Goal: Task Accomplishment & Management: Use online tool/utility

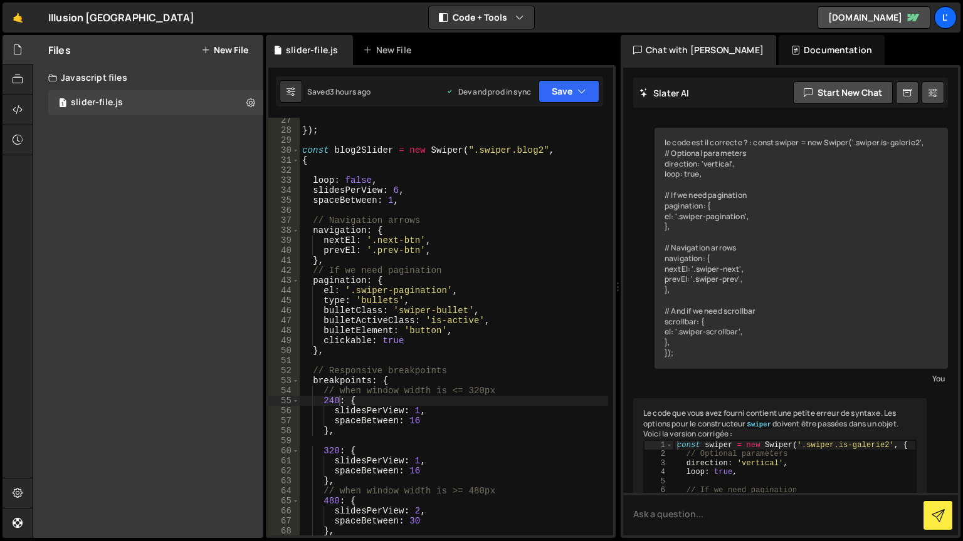
scroll to position [5533, 0]
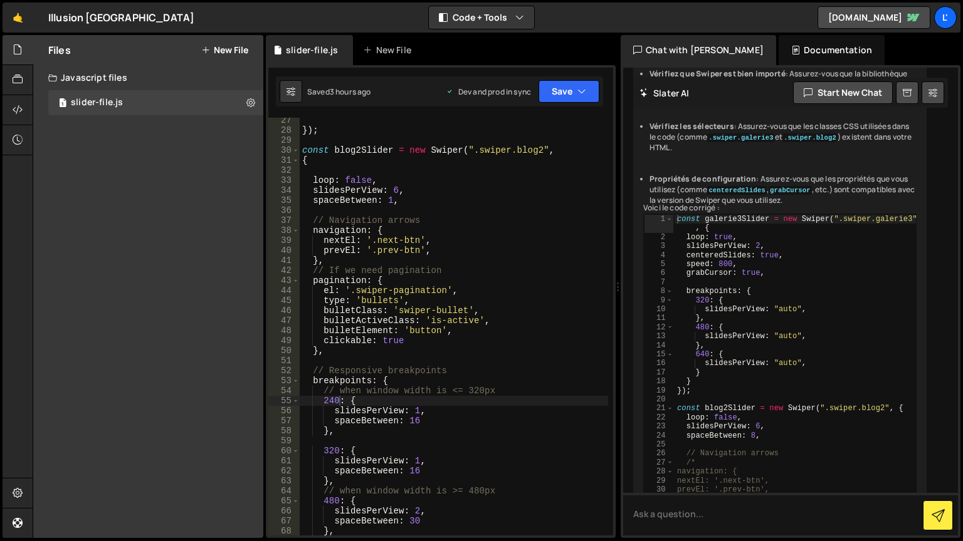
click at [322, 341] on div "}) ; const blog2Slider = new Swiper ( ".swiper.blog2" , { loop : false , slides…" at bounding box center [454, 334] width 308 height 438
click at [323, 300] on div "}) ; const blog2Slider = new Swiper ( ".swiper.blog2" , { loop : false , slides…" at bounding box center [454, 334] width 308 height 438
click at [576, 94] on button "Save" at bounding box center [568, 91] width 61 height 23
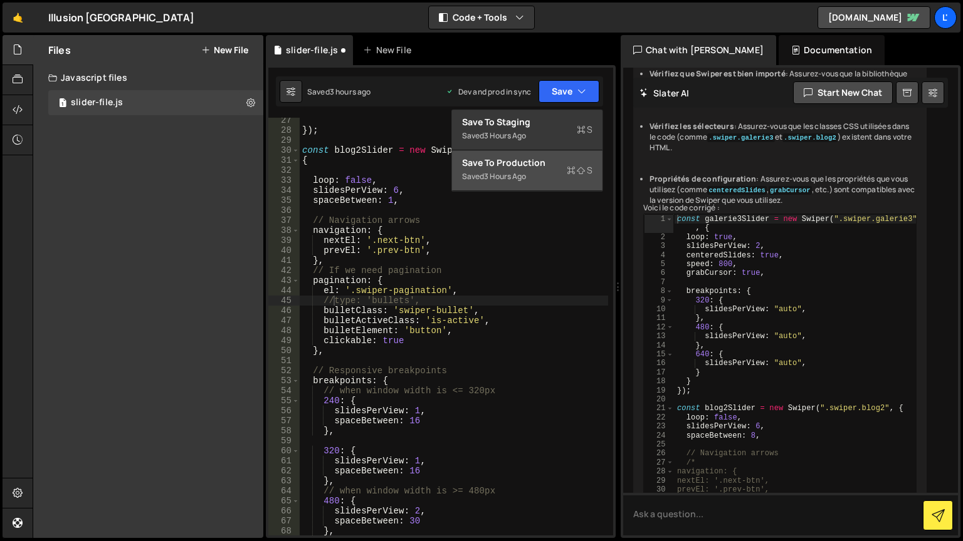
click at [555, 164] on div "Save to Production S" at bounding box center [527, 163] width 130 height 13
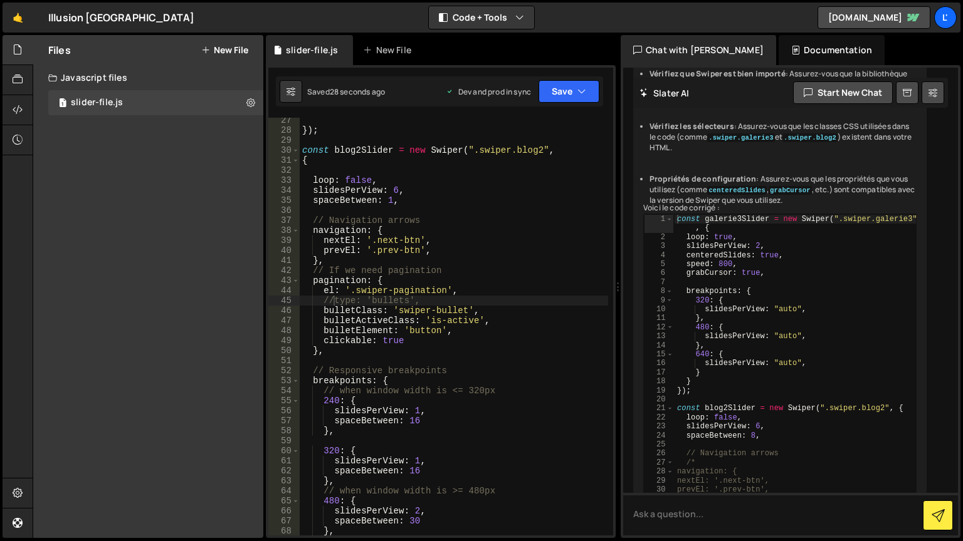
click at [569, 10] on div "🤙 Illusion Brussels ⚠️ Code is being edited in another browser Code + Tools Cod…" at bounding box center [482, 18] width 958 height 30
click at [323, 312] on div "}) ; const blog2Slider = new Swiper ( ".swiper.blog2" , { loop : false , slides…" at bounding box center [454, 334] width 308 height 438
click at [326, 332] on div "}) ; const blog2Slider = new Swiper ( ".swiper.blog2" , { loop : false , slides…" at bounding box center [454, 334] width 308 height 438
click at [322, 332] on div "}) ; const blog2Slider = new Swiper ( ".swiper.blog2" , { loop : false , slides…" at bounding box center [454, 334] width 308 height 438
click at [562, 91] on button "Save" at bounding box center [568, 91] width 61 height 23
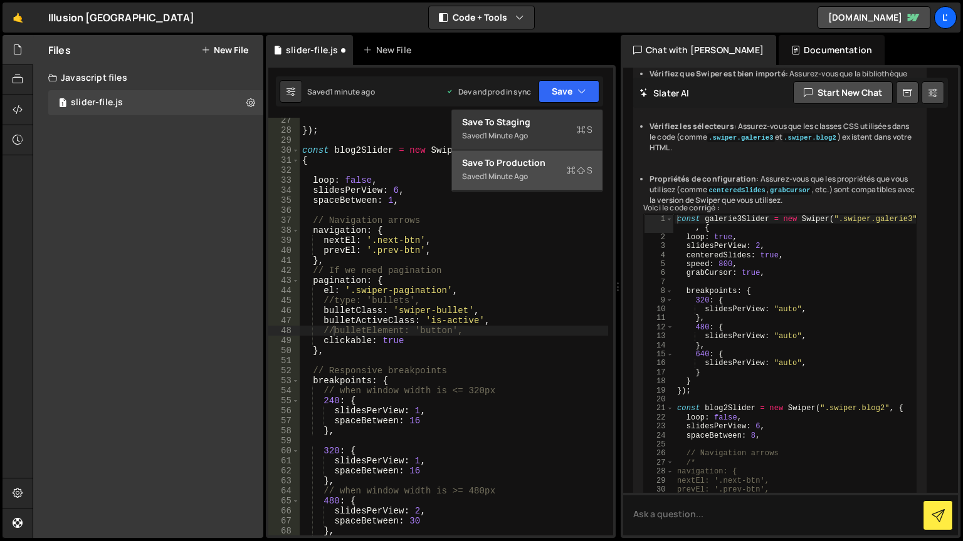
click at [554, 157] on div "Save to Production S" at bounding box center [527, 163] width 130 height 13
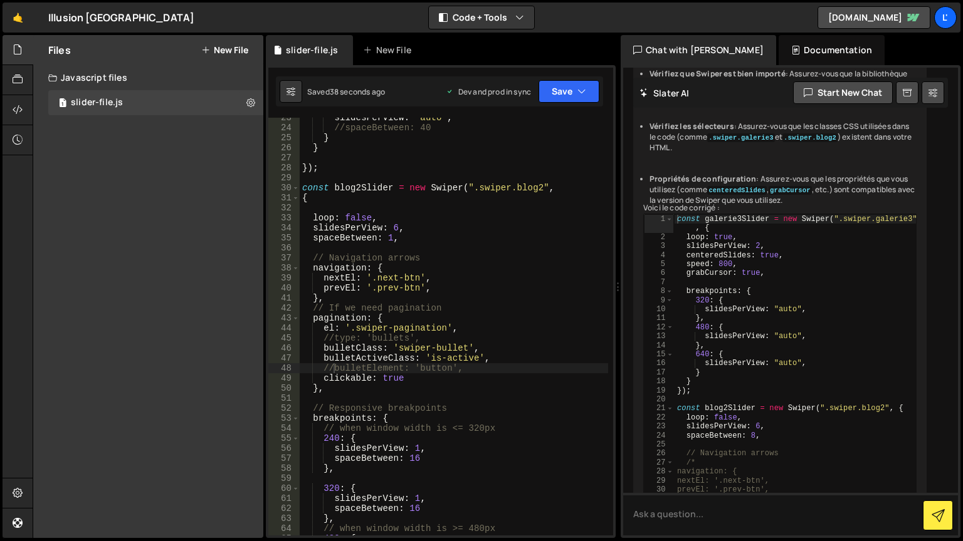
scroll to position [226, 0]
click at [333, 338] on div "slidesPerView : "auto" , //spaceBetween: 40 } } }) ; const blog2Slider = new Sw…" at bounding box center [454, 332] width 308 height 438
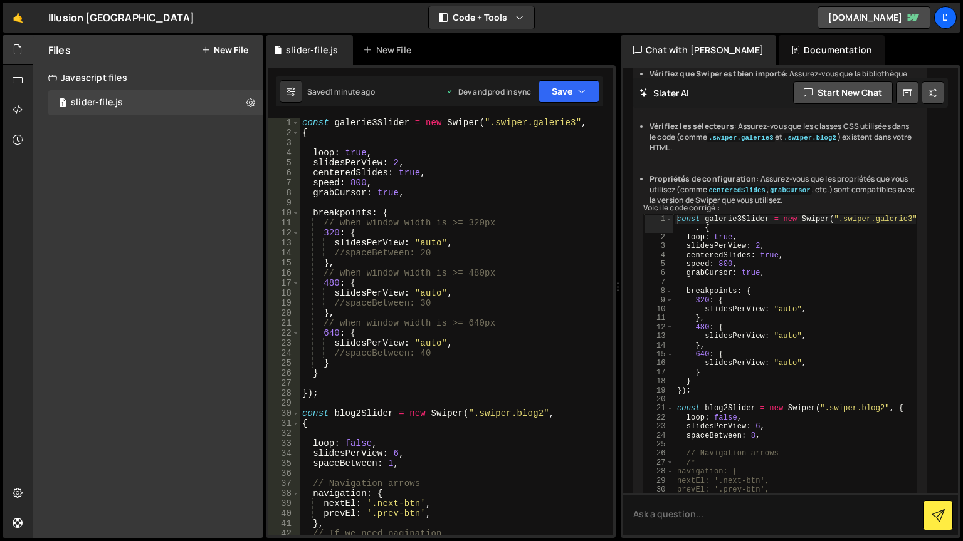
scroll to position [0, 0]
drag, startPoint x: 404, startPoint y: 193, endPoint x: 303, endPoint y: 195, distance: 100.9
click at [308, 195] on div "const galerie3Slider = new Swiper ( ".swiper.galerie3" , { loop : true , slides…" at bounding box center [454, 337] width 308 height 438
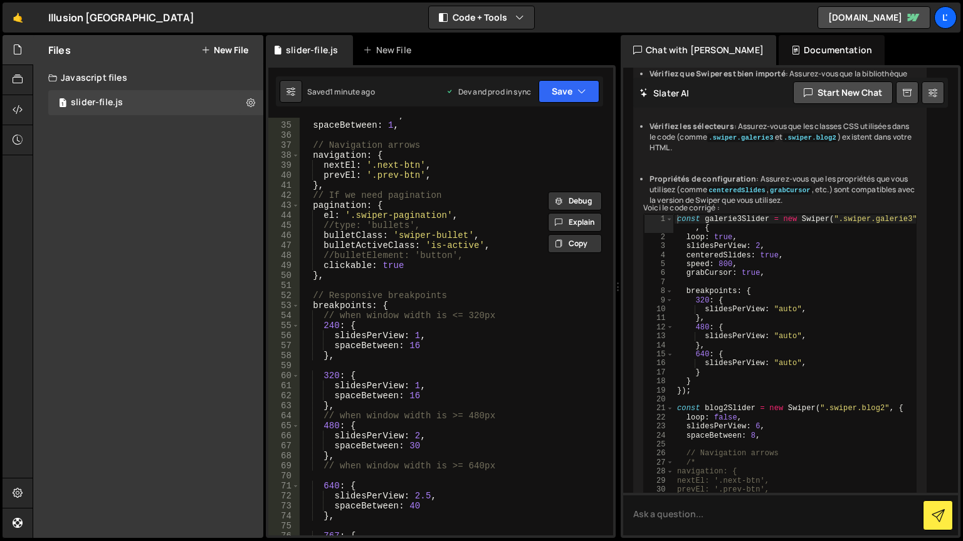
scroll to position [301, 0]
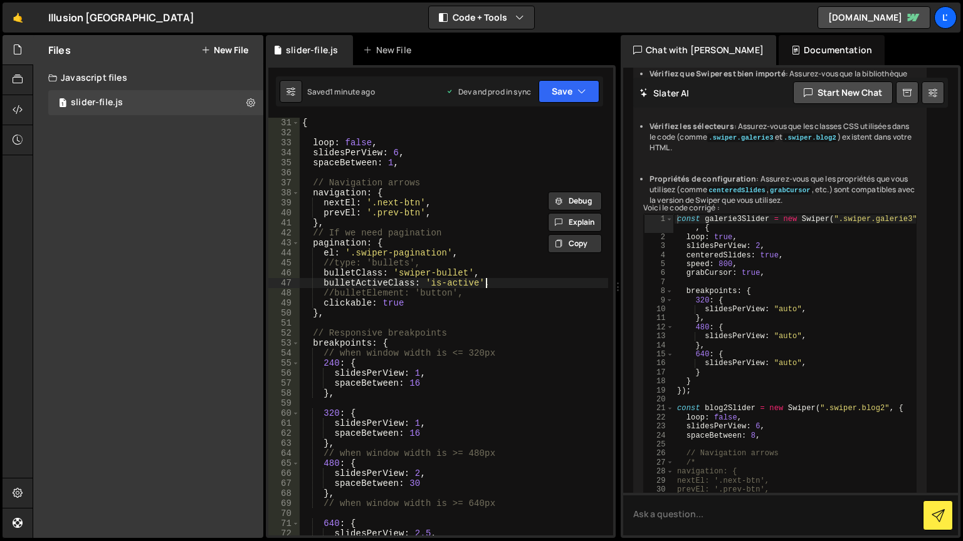
click at [496, 284] on div "{ loop : false , slidesPerView : 6 , spaceBetween : 1 , // Navigation arrows na…" at bounding box center [454, 337] width 308 height 438
type textarea "bulletActiveClass: 'is-active',"
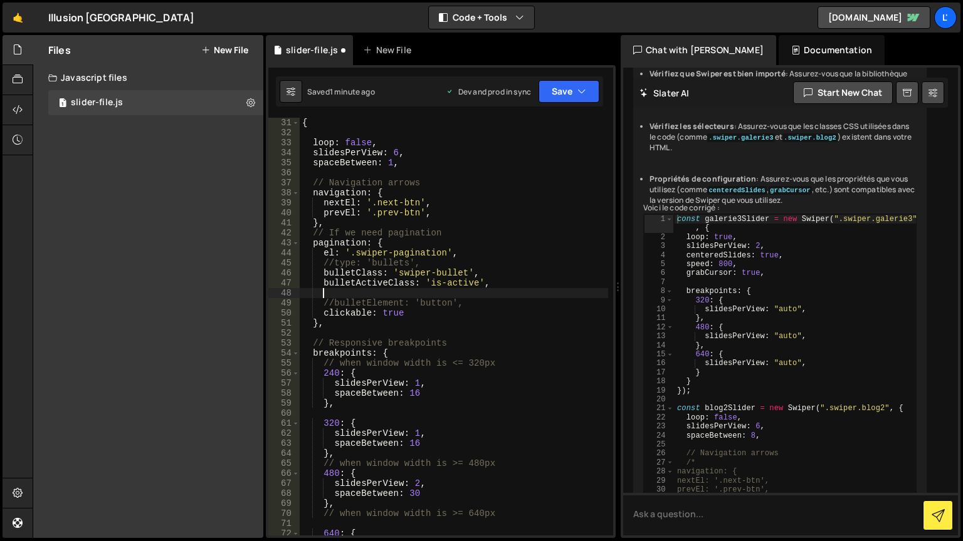
scroll to position [0, 0]
paste textarea "grabCursor: true,"
click at [567, 98] on button "Save" at bounding box center [568, 91] width 61 height 23
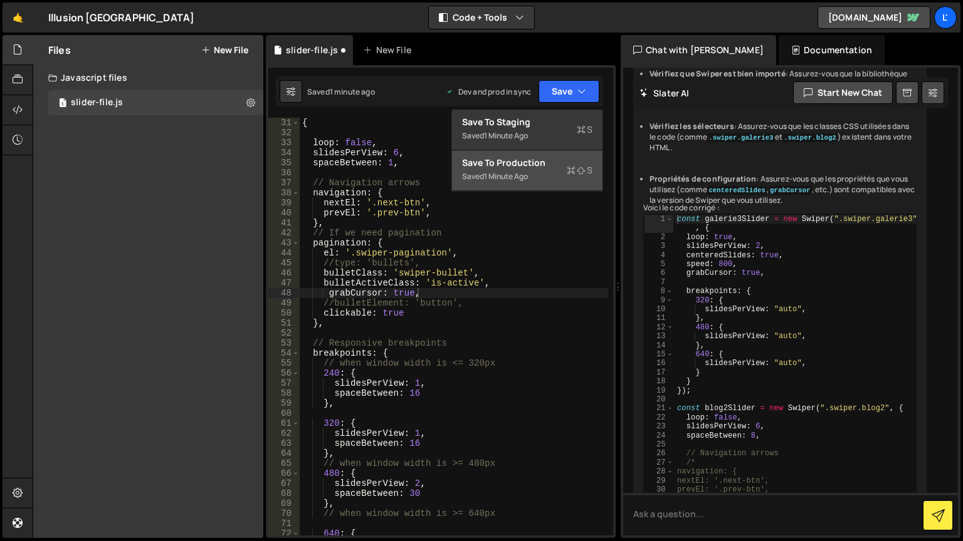
click at [561, 173] on div "Saved 1 minute ago" at bounding box center [527, 176] width 130 height 15
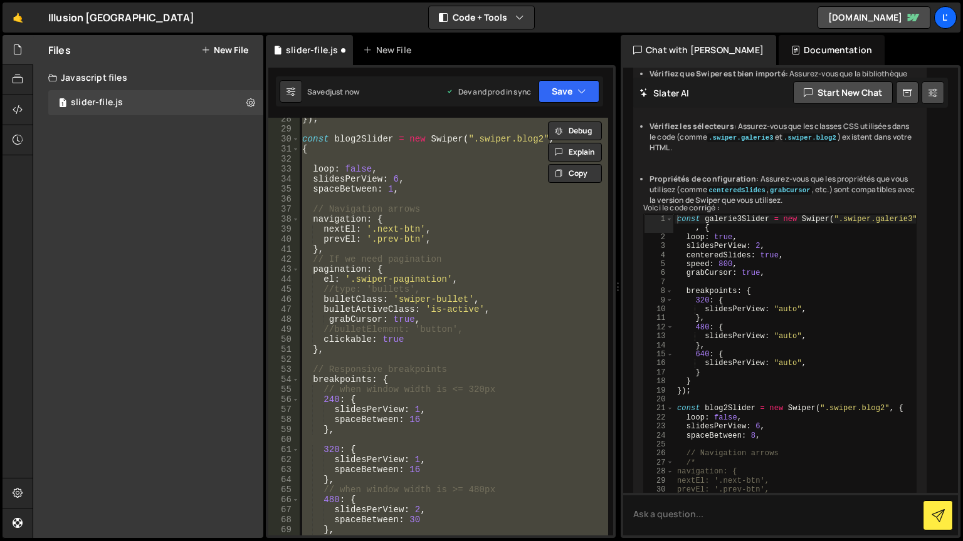
click at [506, 337] on div "}) ; const blog2Slider = new Swiper ( ".swiper.blog2" , { loop : false , slides…" at bounding box center [454, 327] width 308 height 418
type textarea "clickable: true"
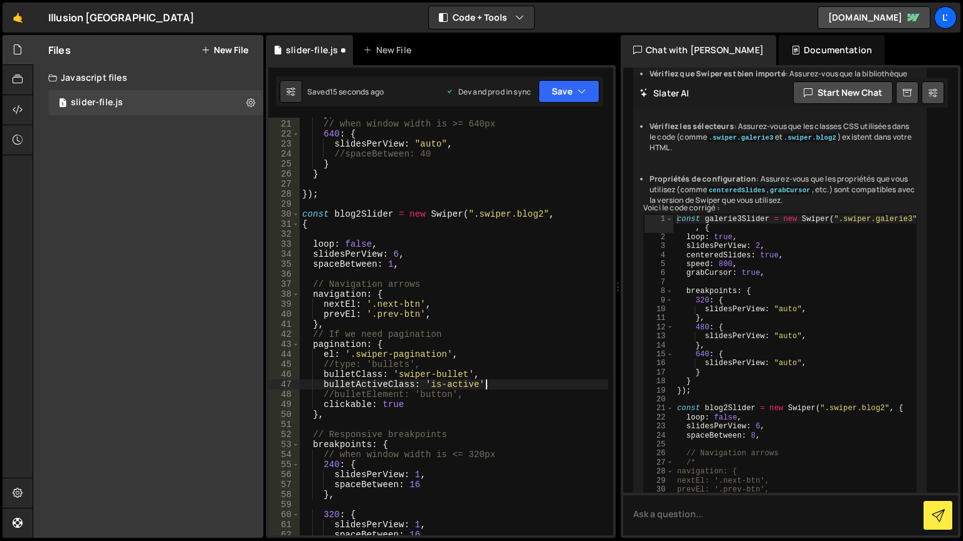
scroll to position [199, 0]
click at [396, 266] on div "} , // when window width is >= 640px 640 : { slidesPerView : "auto" , //spaceBe…" at bounding box center [454, 328] width 308 height 438
type textarea "spaceBetween: 1,"
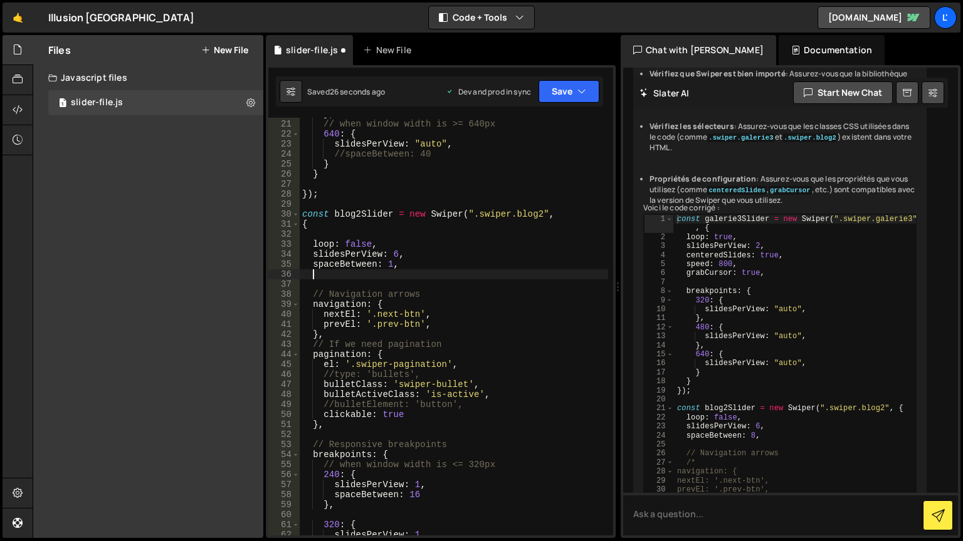
paste textarea "grabCursor: true,"
type textarea "grabCursor: true,"
click at [561, 91] on button "Save" at bounding box center [568, 91] width 61 height 23
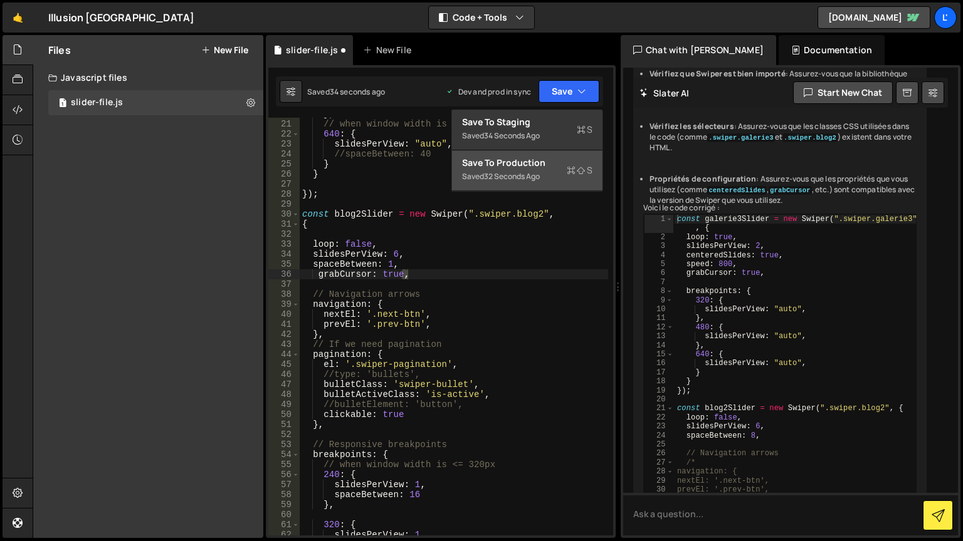
click at [529, 165] on div "Save to Production S" at bounding box center [527, 163] width 130 height 13
